Goal: Transaction & Acquisition: Purchase product/service

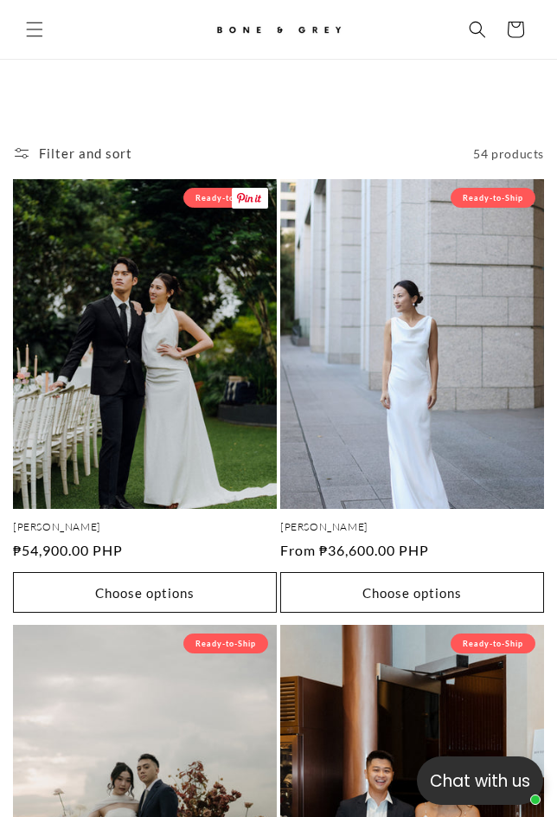
scroll to position [769, 0]
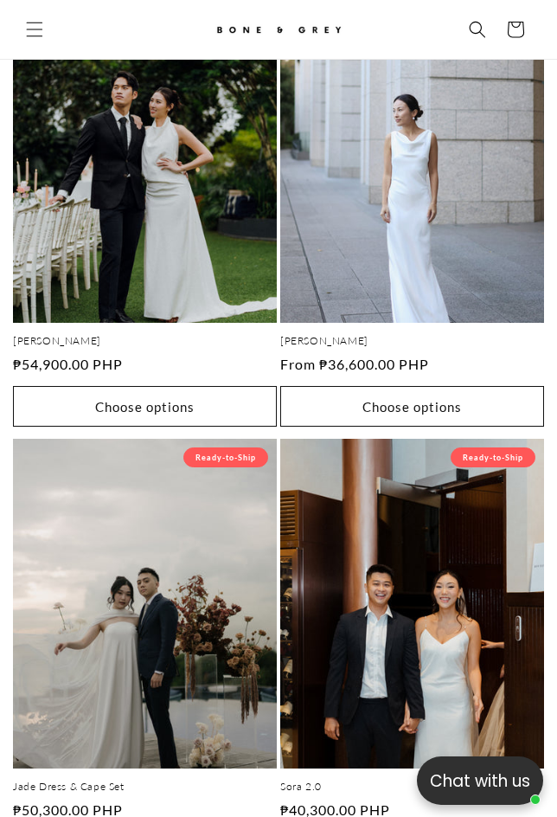
click at [181, 334] on link "[PERSON_NAME]" at bounding box center [145, 341] width 264 height 14
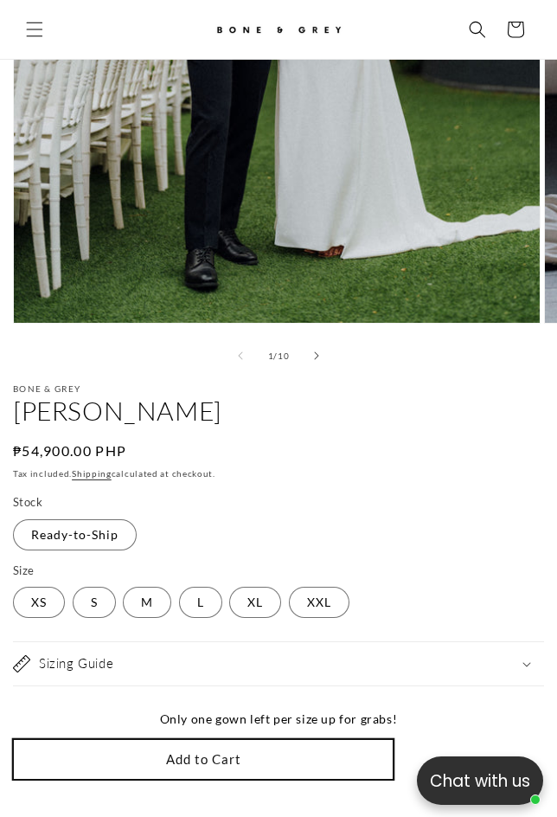
scroll to position [683, 0]
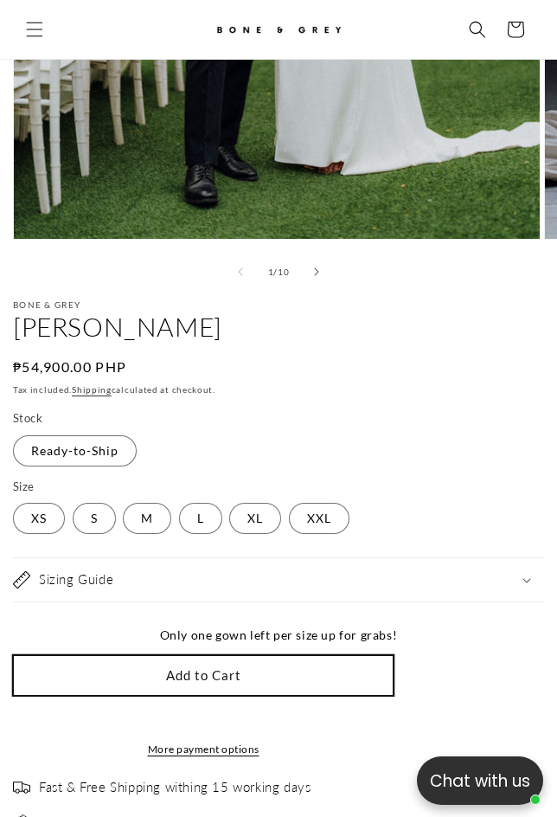
click at [206, 655] on button "Add to Cart" at bounding box center [203, 675] width 381 height 41
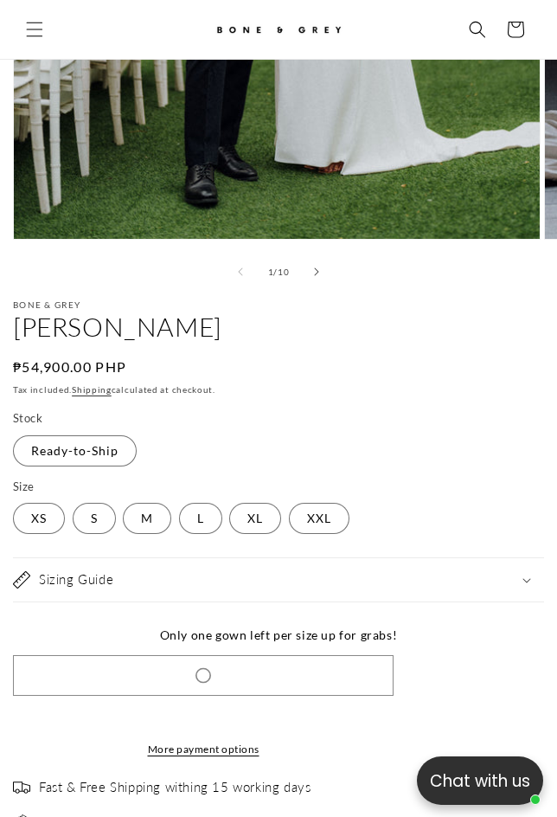
scroll to position [0, 472]
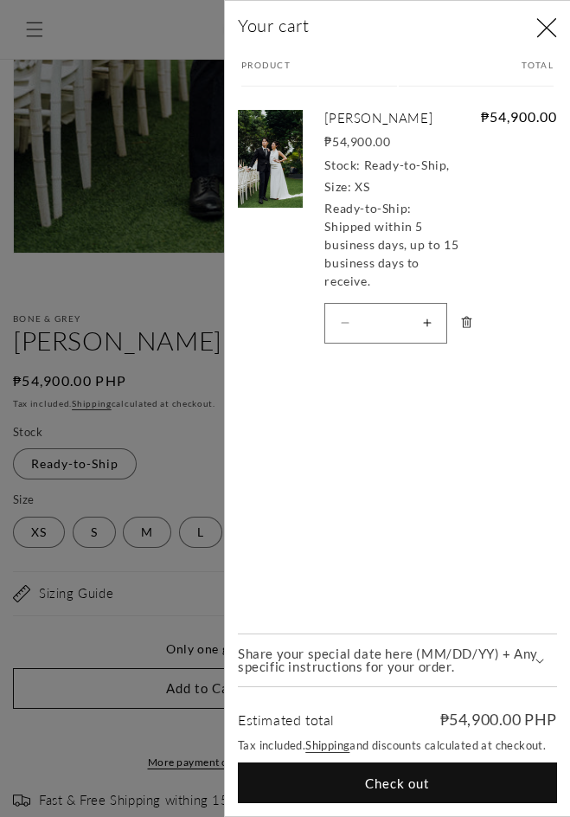
click at [162, 351] on div at bounding box center [285, 408] width 570 height 817
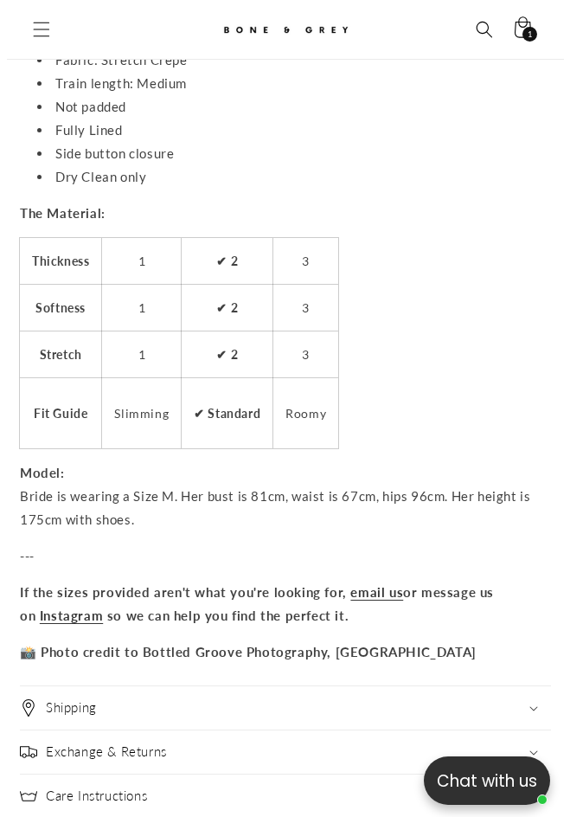
scroll to position [1900, 0]
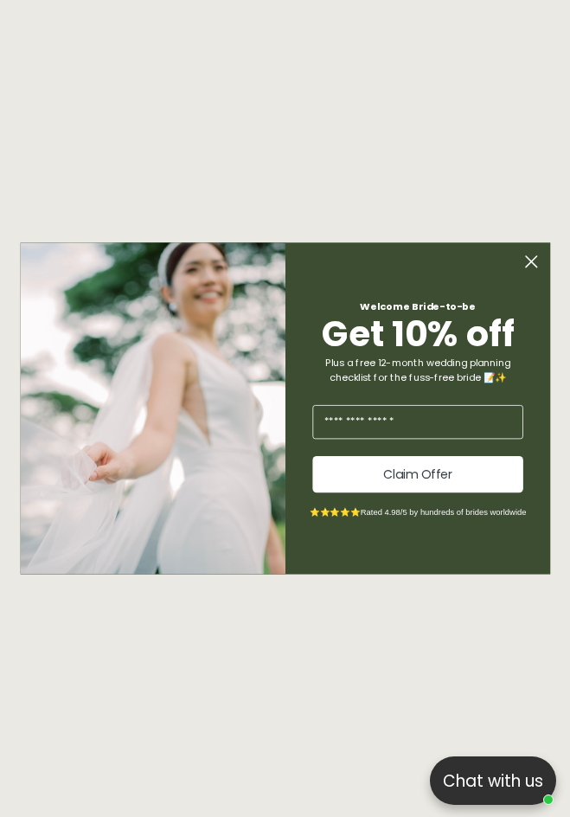
drag, startPoint x: 565, startPoint y: 244, endPoint x: 559, endPoint y: 508, distance: 264.0
click at [531, 261] on icon "Close dialog" at bounding box center [531, 261] width 11 height 11
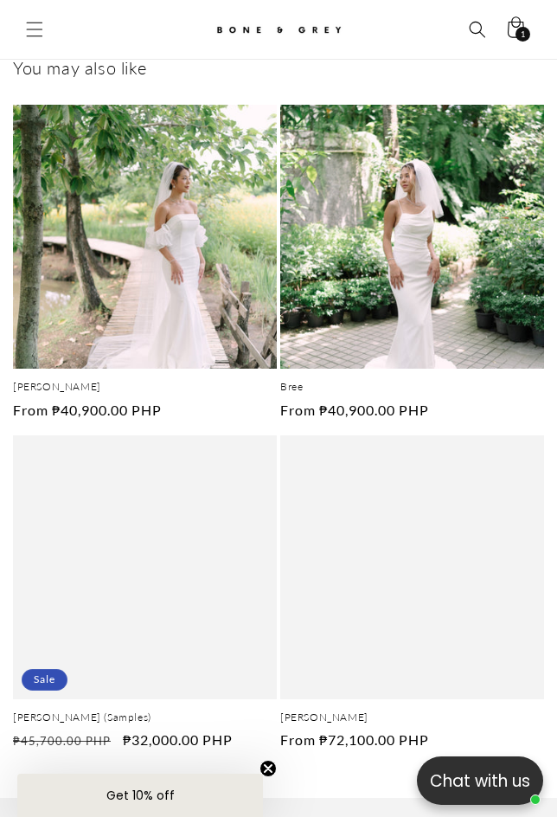
scroll to position [2520, 0]
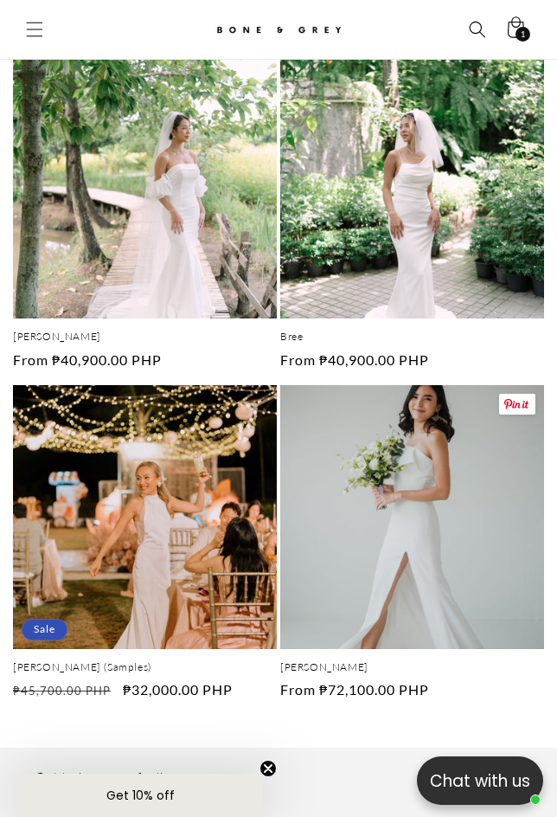
click at [452, 660] on link "[PERSON_NAME]" at bounding box center [412, 667] width 264 height 14
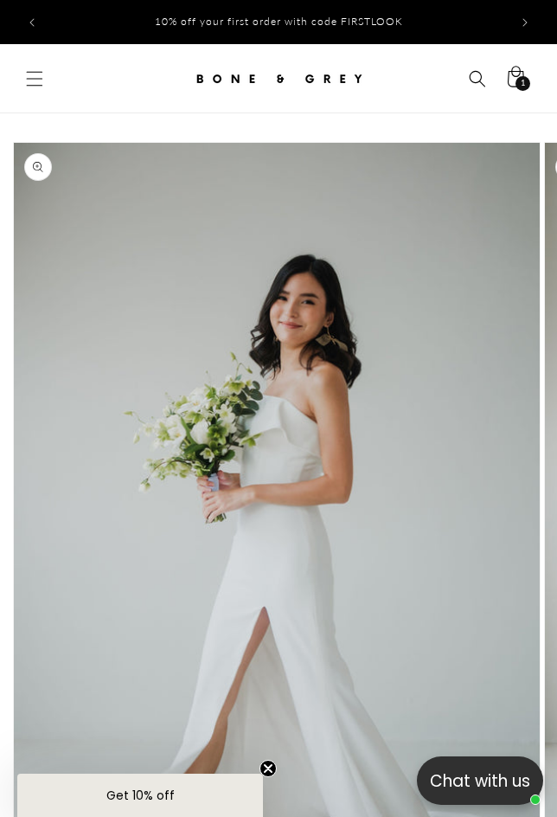
click at [265, 9] on p "10% off your first order with code FIRSTLOOK" at bounding box center [279, 22] width 248 height 33
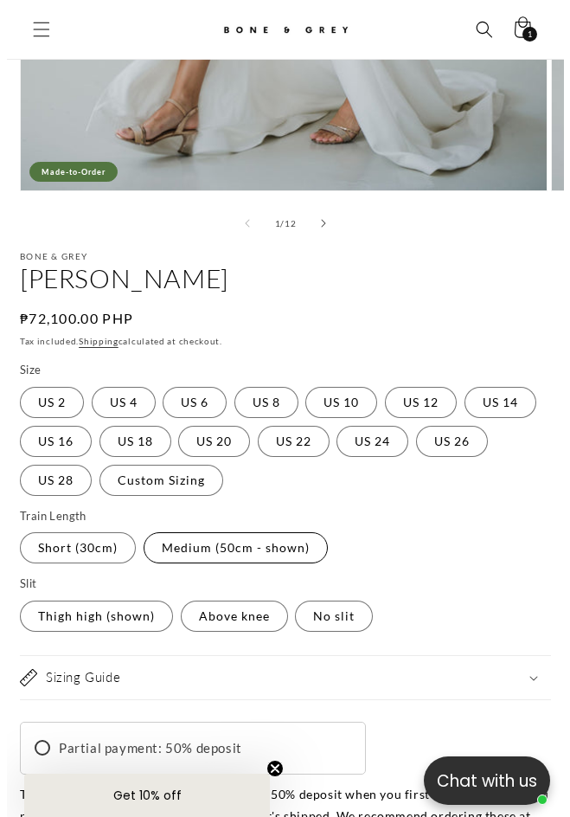
scroll to position [856, 0]
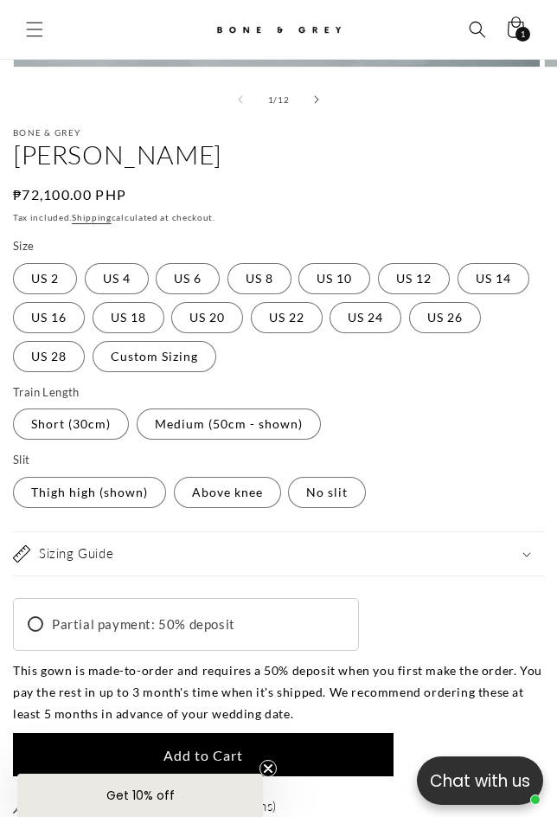
click at [219, 747] on span "Add to Cart" at bounding box center [204, 755] width 80 height 16
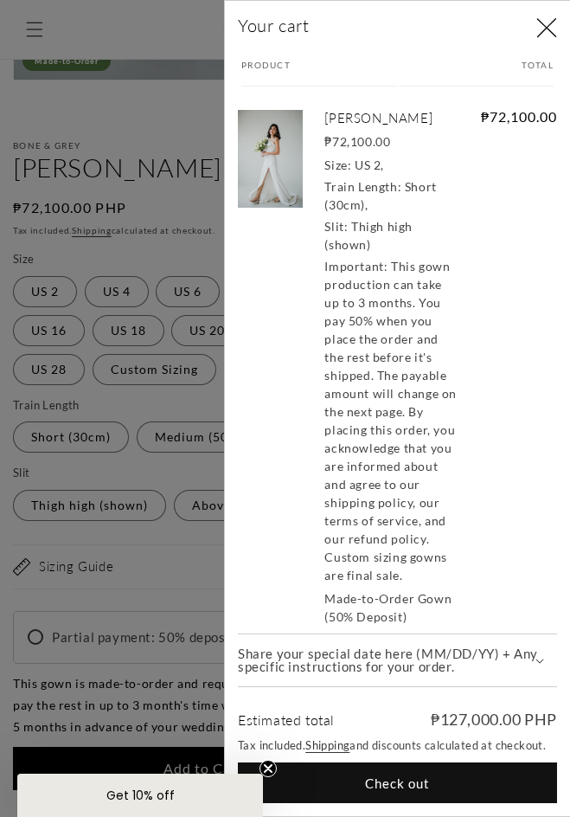
click at [173, 173] on div at bounding box center [285, 408] width 570 height 817
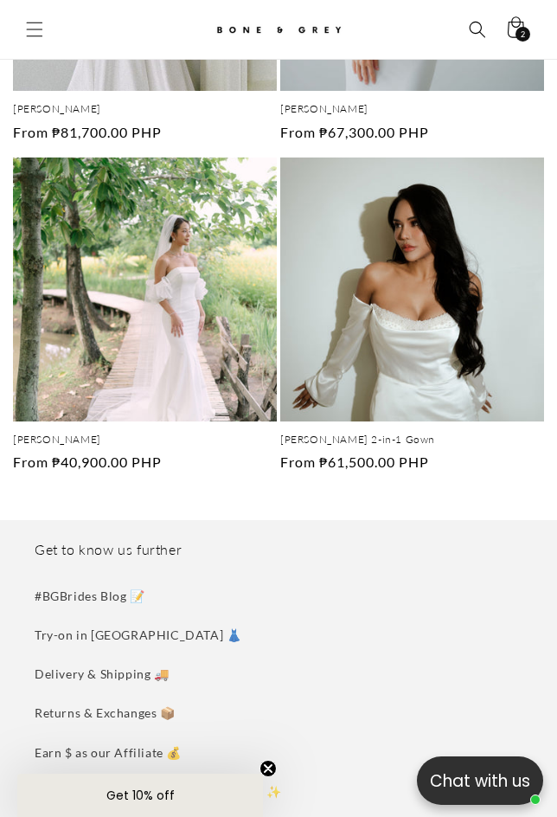
scroll to position [3377, 0]
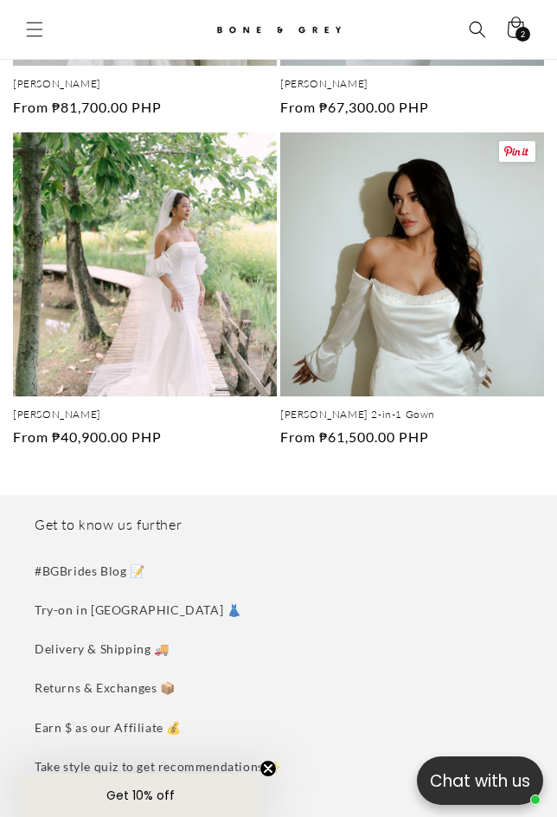
click at [417, 408] on link "[PERSON_NAME] 2-in-1 Gown" at bounding box center [412, 415] width 264 height 14
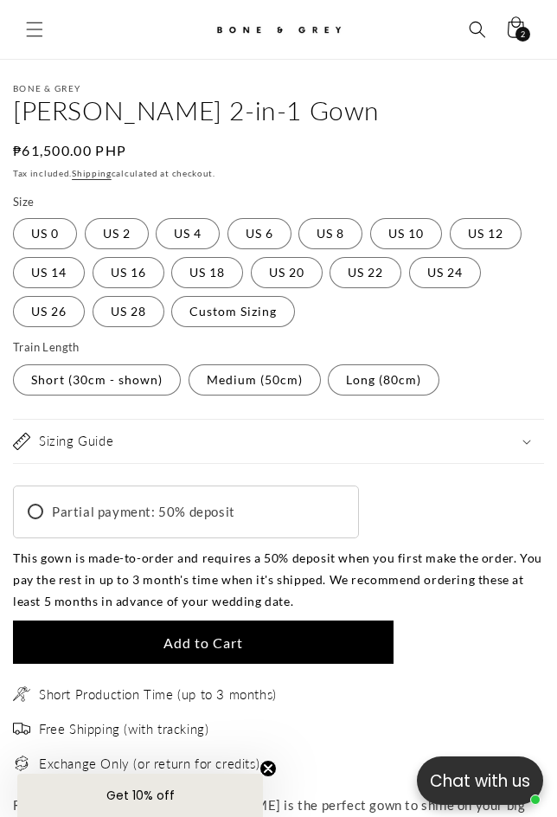
scroll to position [1202, 0]
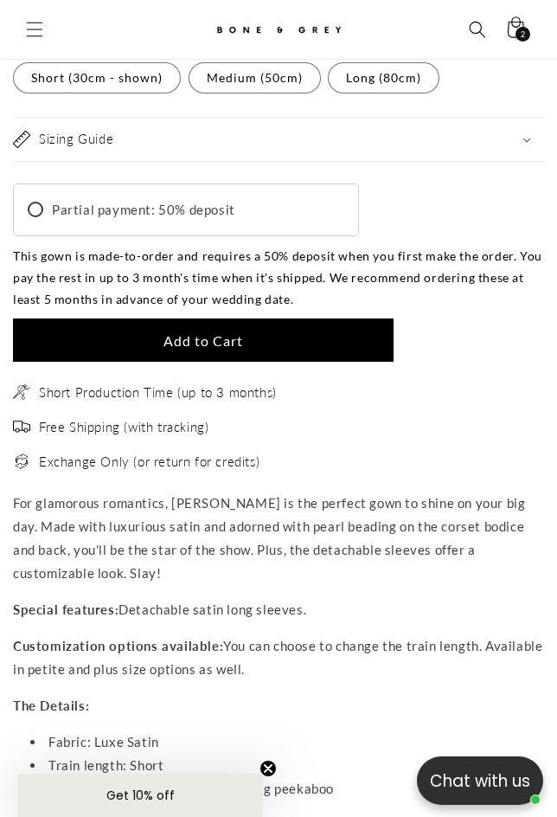
click at [219, 354] on button "Add to Cart" at bounding box center [203, 340] width 381 height 43
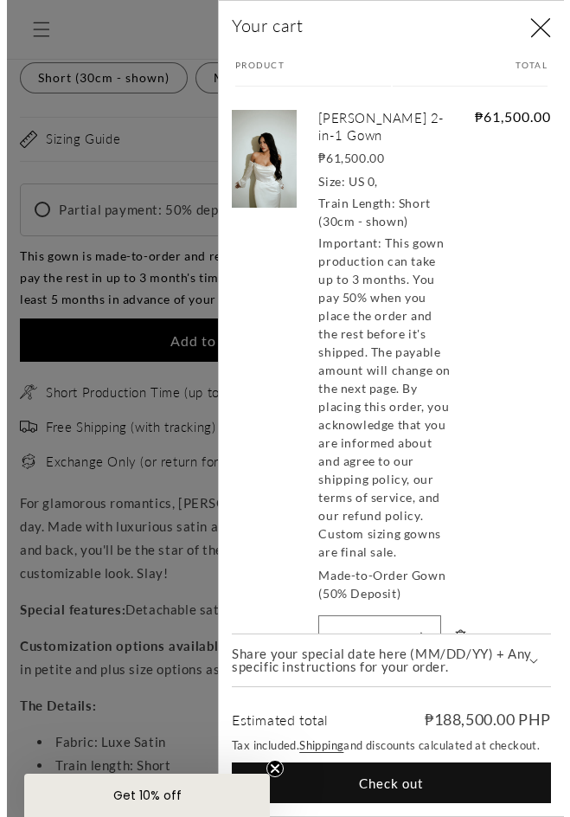
scroll to position [1222, 0]
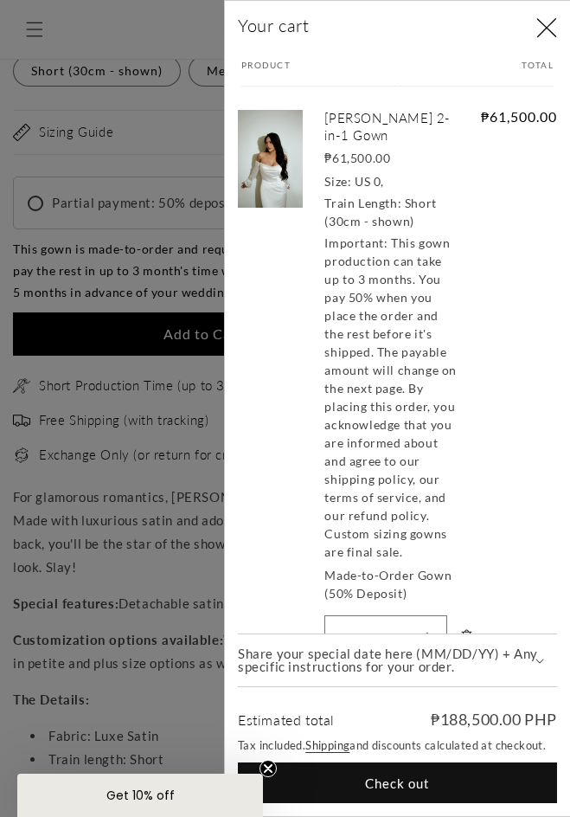
click at [170, 98] on div at bounding box center [285, 408] width 570 height 817
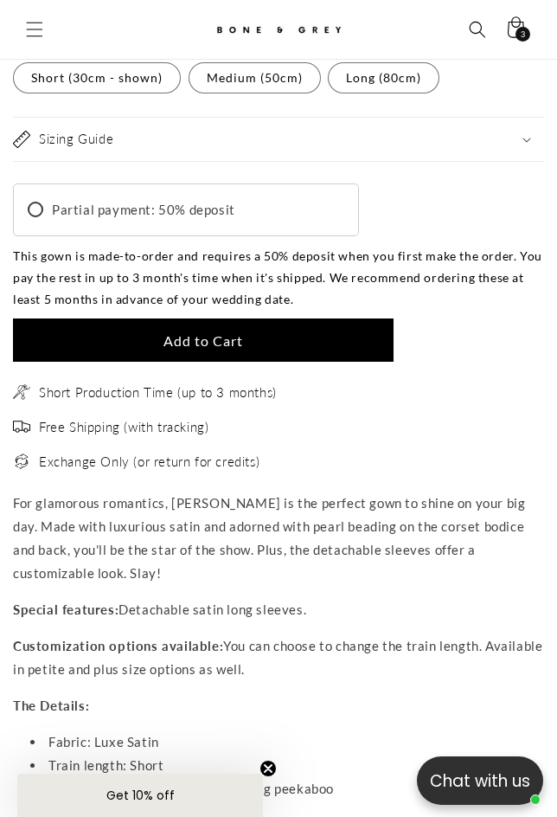
scroll to position [0, 459]
click at [517, 25] on icon at bounding box center [515, 29] width 41 height 41
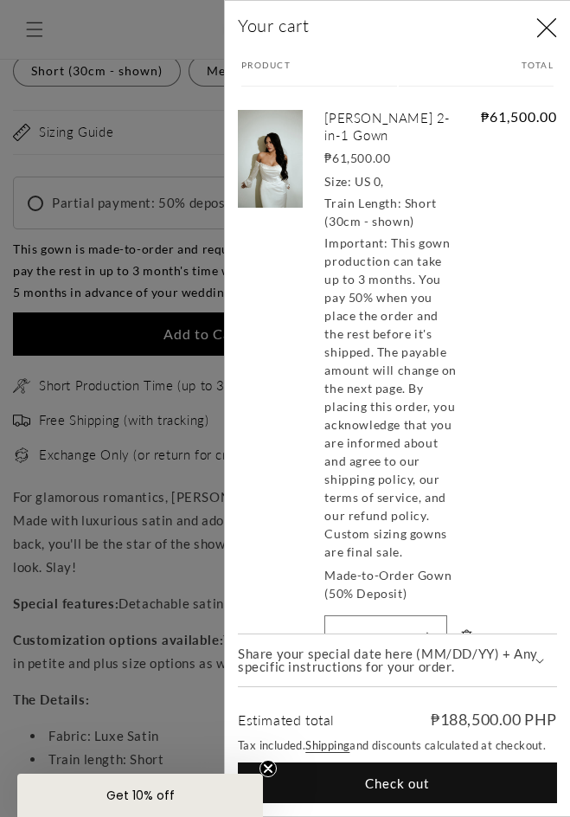
scroll to position [0, 0]
drag, startPoint x: 363, startPoint y: 783, endPoint x: 330, endPoint y: 749, distance: 47.8
click at [363, 783] on button "Check out" at bounding box center [397, 783] width 319 height 41
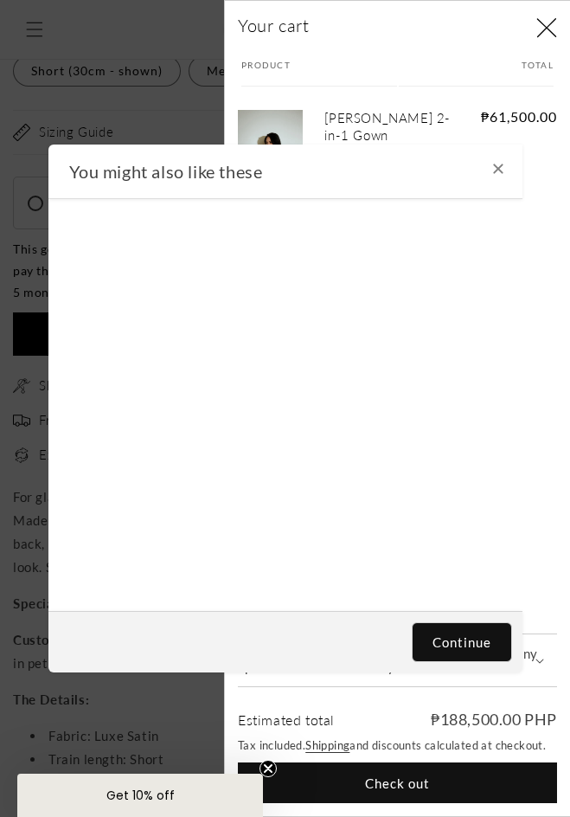
click at [267, 766] on icon "Close teaser" at bounding box center [268, 768] width 7 height 7
select select "**********"
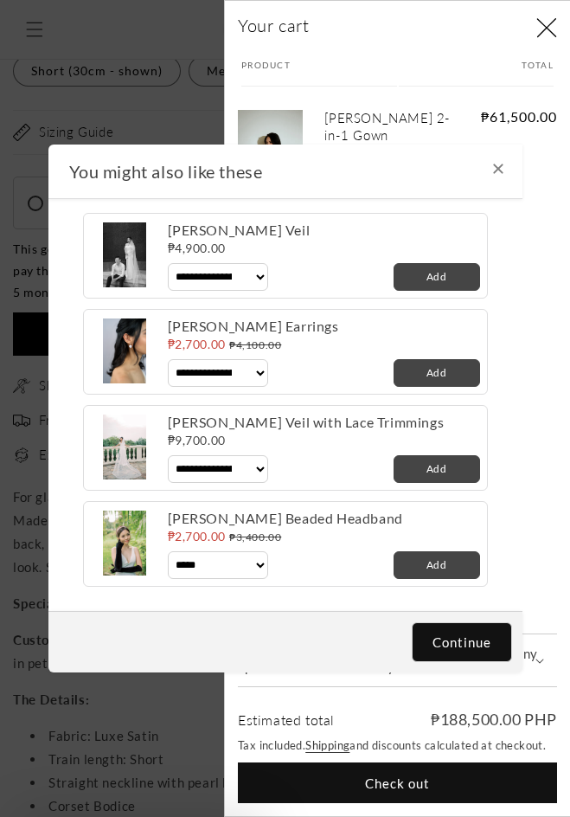
scroll to position [0, 472]
click at [504, 168] on icon at bounding box center [499, 169] width 14 height 14
